Goal: Use online tool/utility: Utilize a website feature to perform a specific function

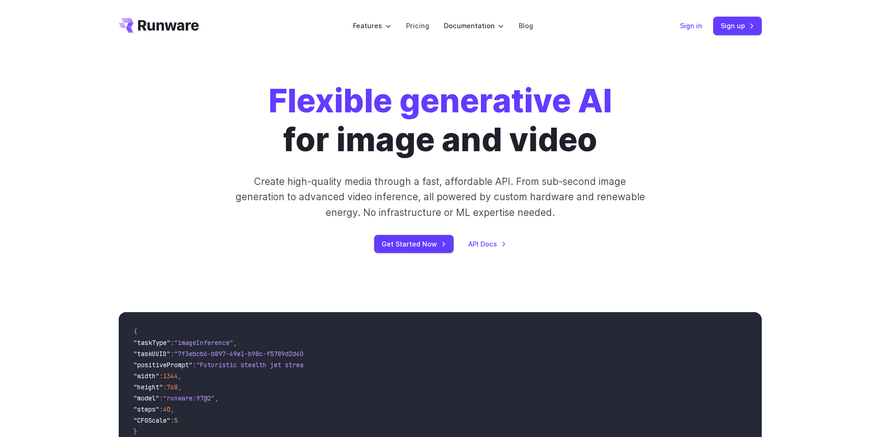
drag, startPoint x: 0, startPoint y: 0, endPoint x: 684, endPoint y: 24, distance: 684.9
click at [684, 24] on link "Sign in" at bounding box center [691, 25] width 22 height 11
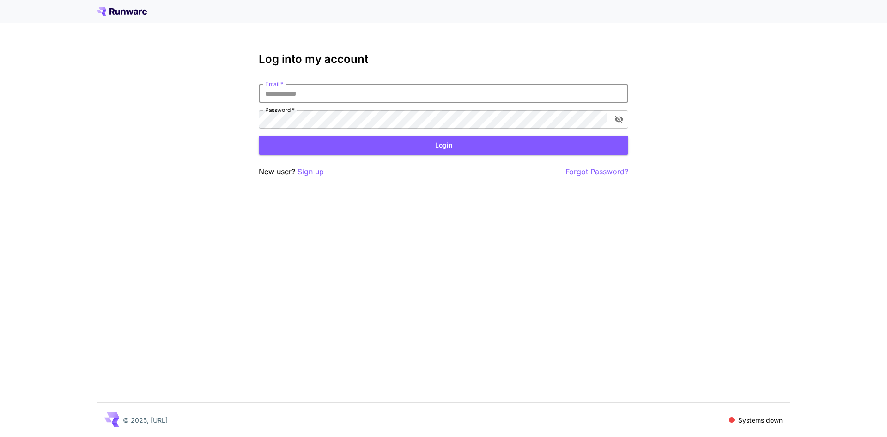
click at [347, 94] on input "Email   *" at bounding box center [444, 93] width 370 height 18
type input "**********"
click at [434, 145] on button "Login" at bounding box center [444, 145] width 370 height 19
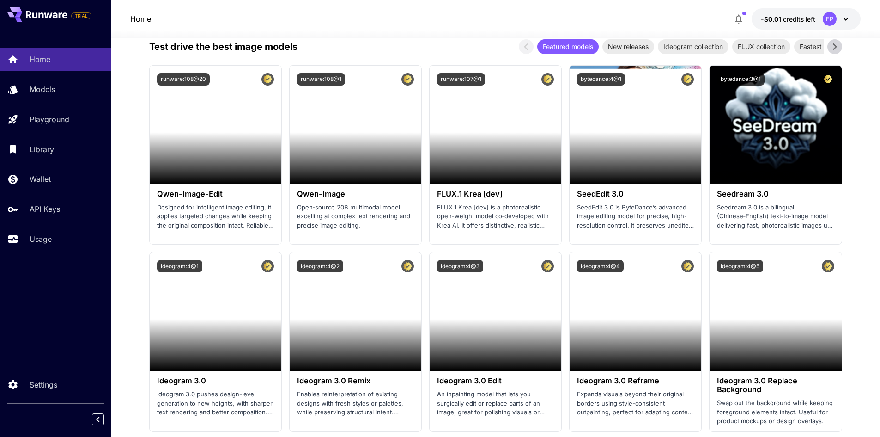
scroll to position [1017, 0]
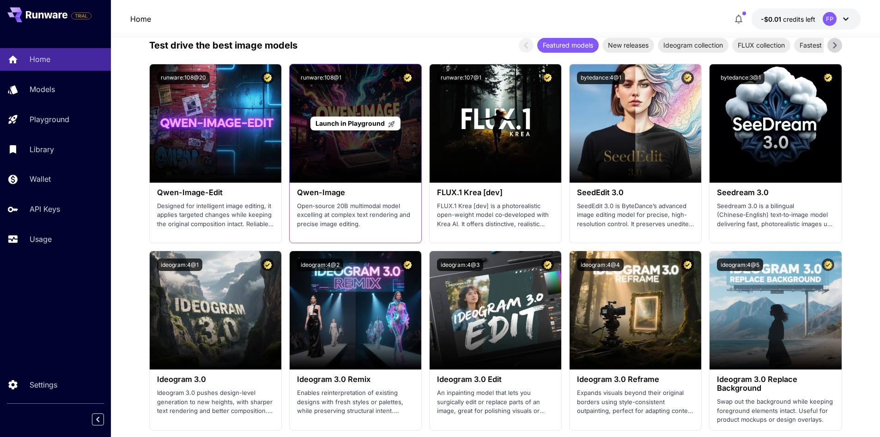
click at [344, 125] on span "Launch in Playground" at bounding box center [350, 123] width 69 height 8
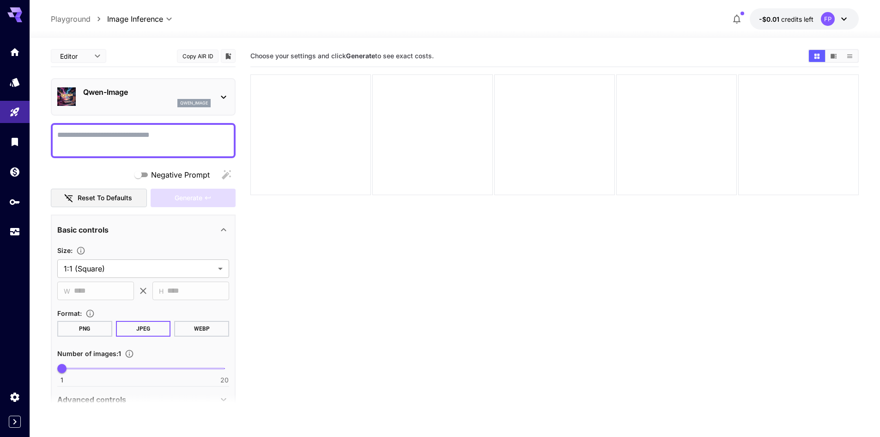
click at [93, 54] on body "**********" at bounding box center [440, 255] width 880 height 510
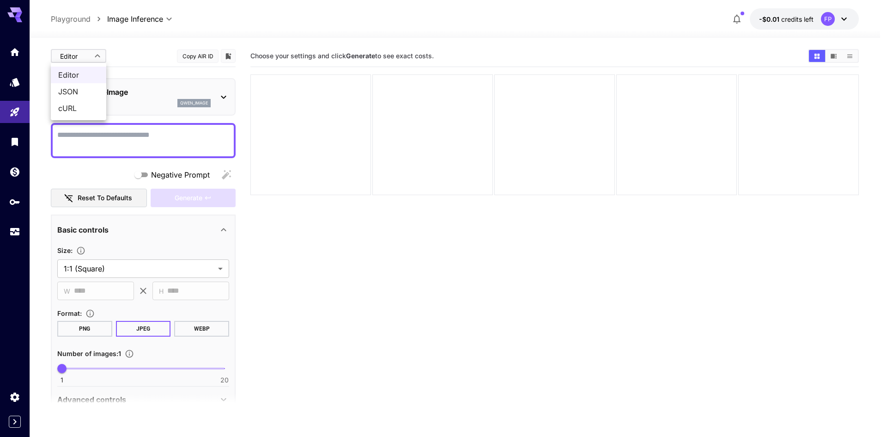
drag, startPoint x: 110, startPoint y: 53, endPoint x: 106, endPoint y: 50, distance: 5.3
click at [110, 53] on div at bounding box center [443, 218] width 887 height 437
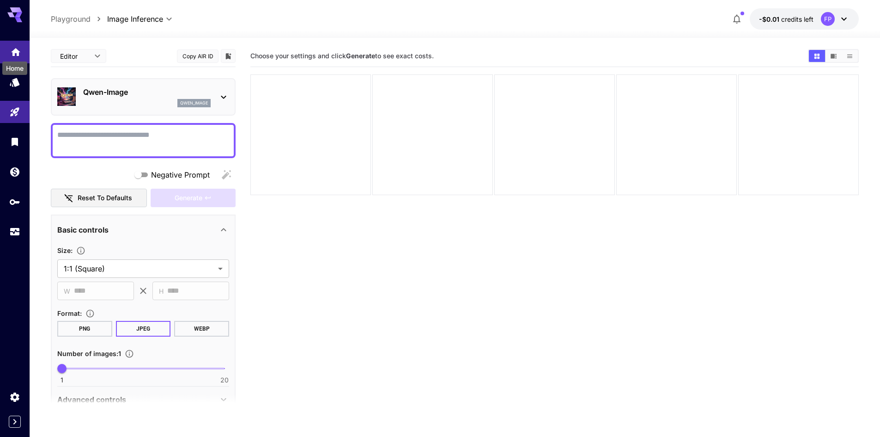
click at [19, 53] on icon "Home" at bounding box center [15, 49] width 11 height 11
